Goal: Task Accomplishment & Management: Manage account settings

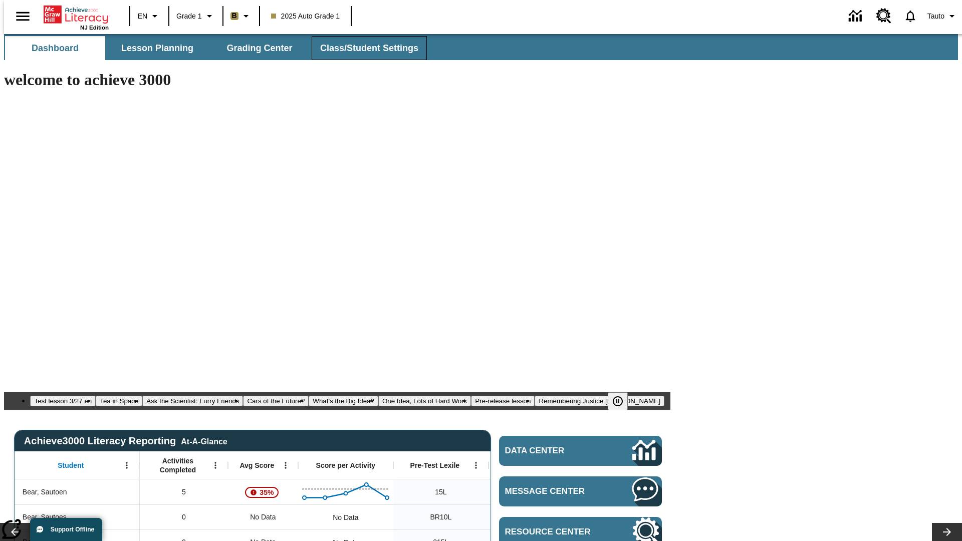
click at [364, 48] on span "Class/Student Settings" at bounding box center [369, 49] width 98 height 12
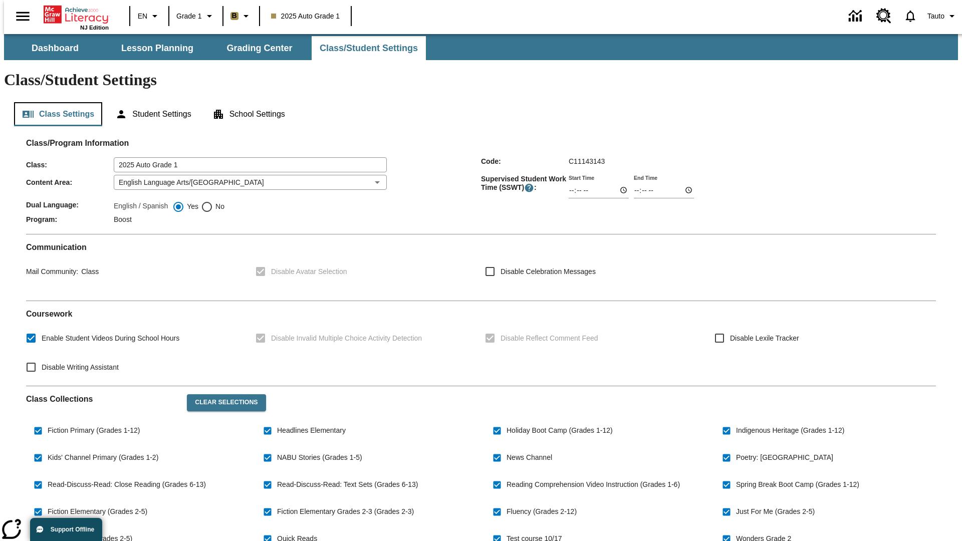
click at [54, 102] on button "Class Settings" at bounding box center [58, 114] width 88 height 24
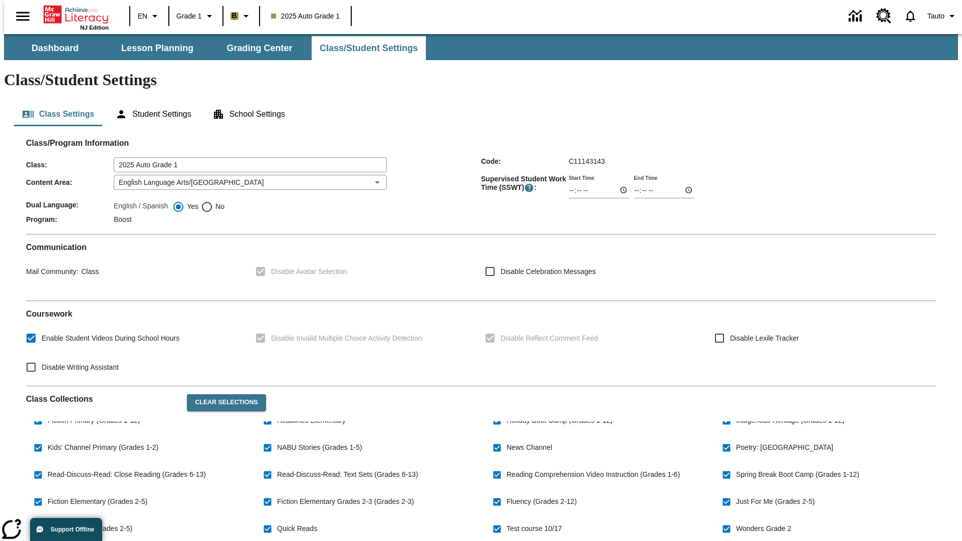
checkbox input "true"
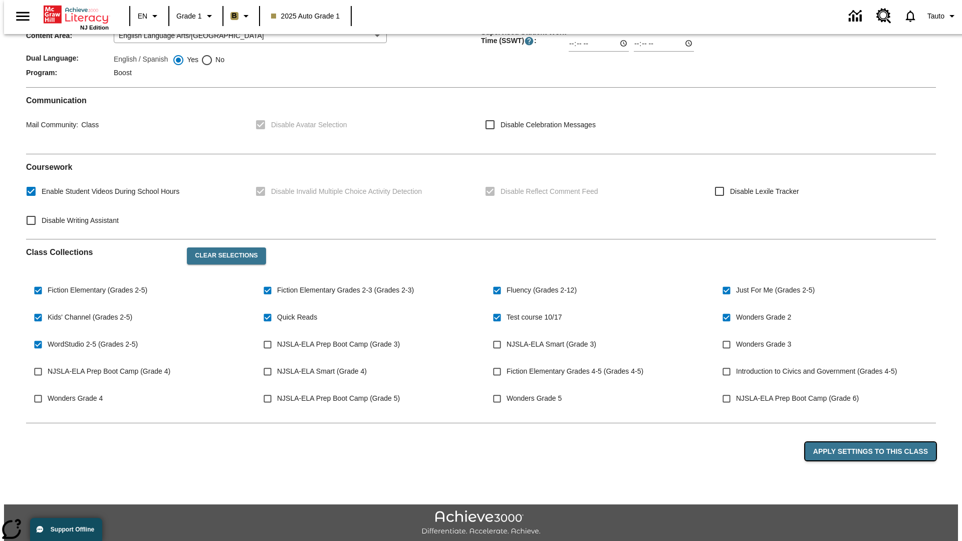
click at [876, 442] on button "Apply Settings to this Class" at bounding box center [870, 451] width 131 height 19
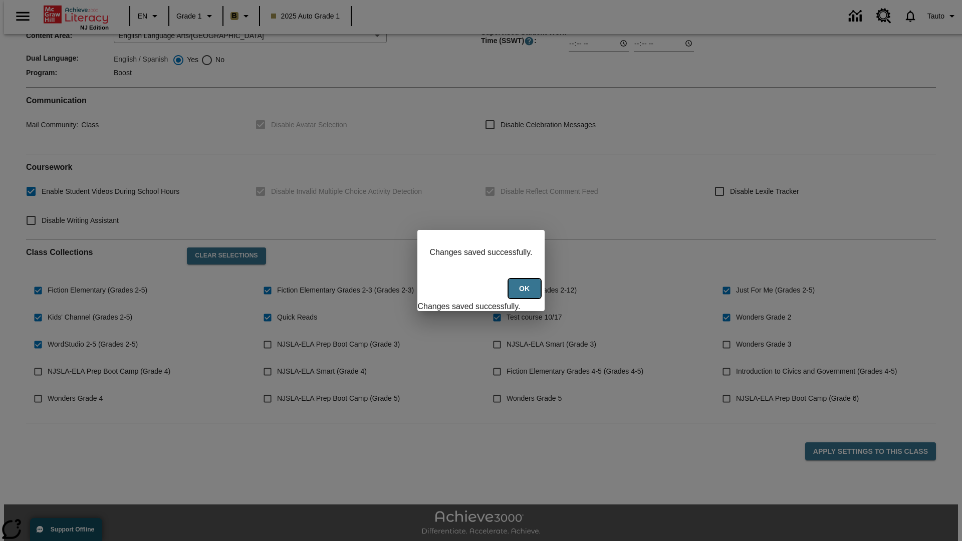
click at [525, 294] on button "Ok" at bounding box center [524, 289] width 32 height 20
